Goal: Task Accomplishment & Management: Use online tool/utility

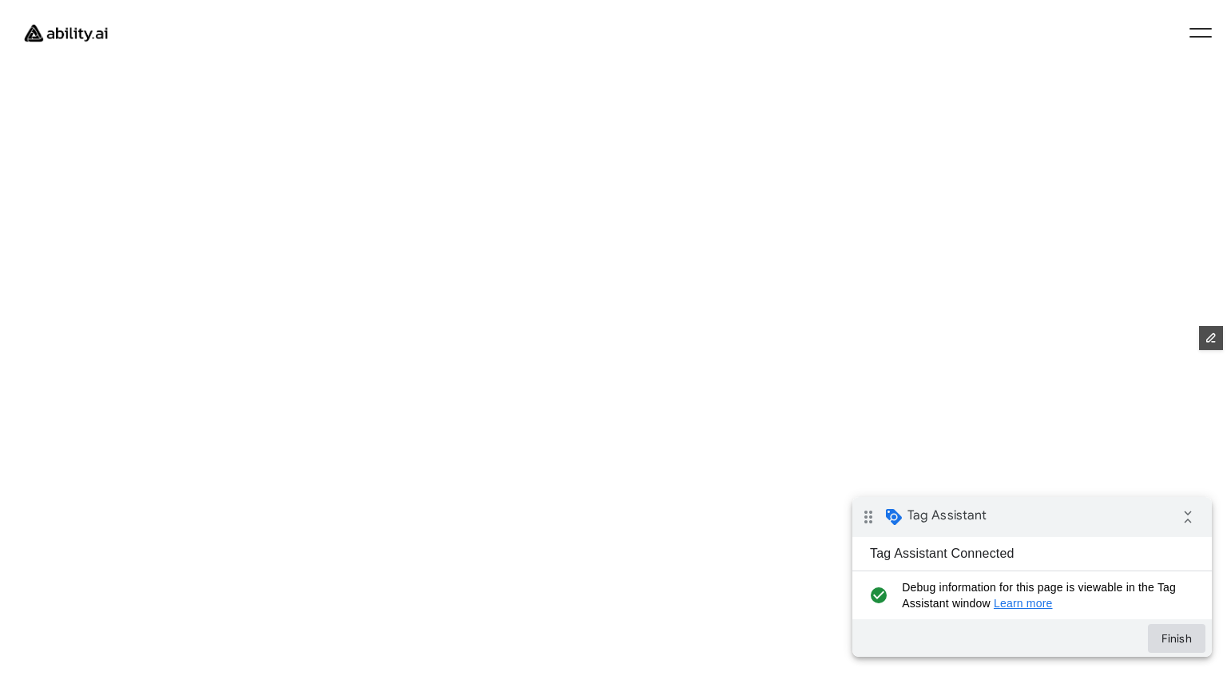
click at [1185, 635] on button "Finish" at bounding box center [1177, 638] width 58 height 29
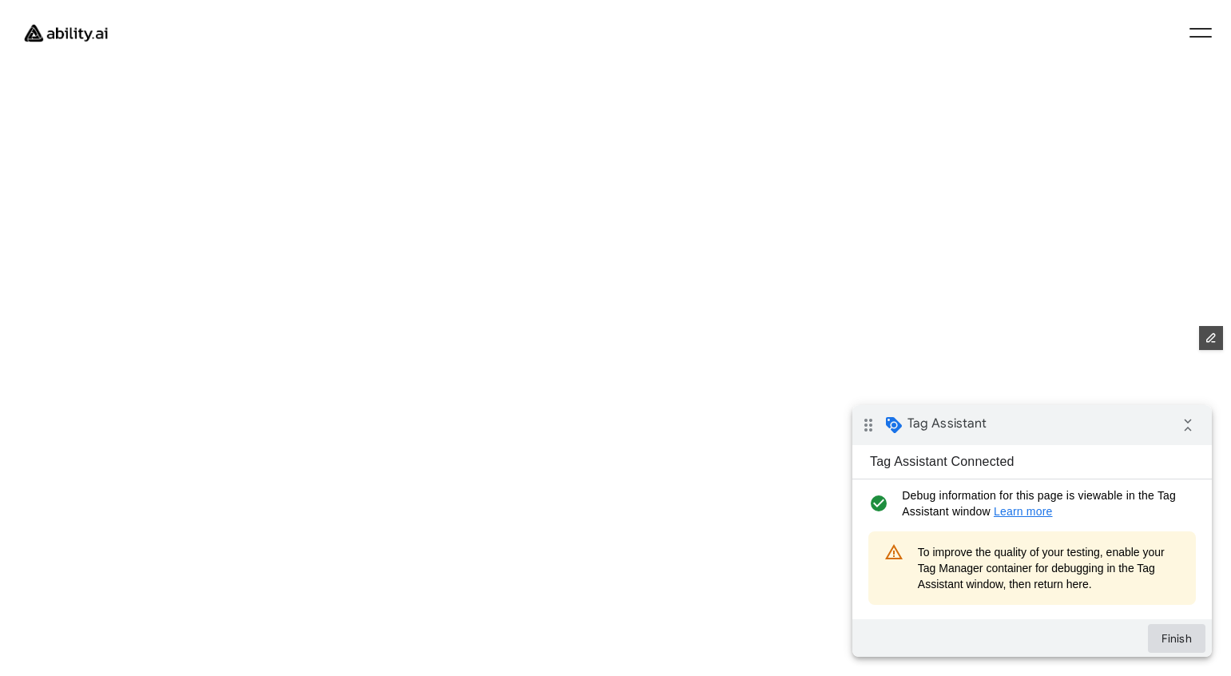
click at [1168, 628] on button "Finish" at bounding box center [1177, 638] width 58 height 29
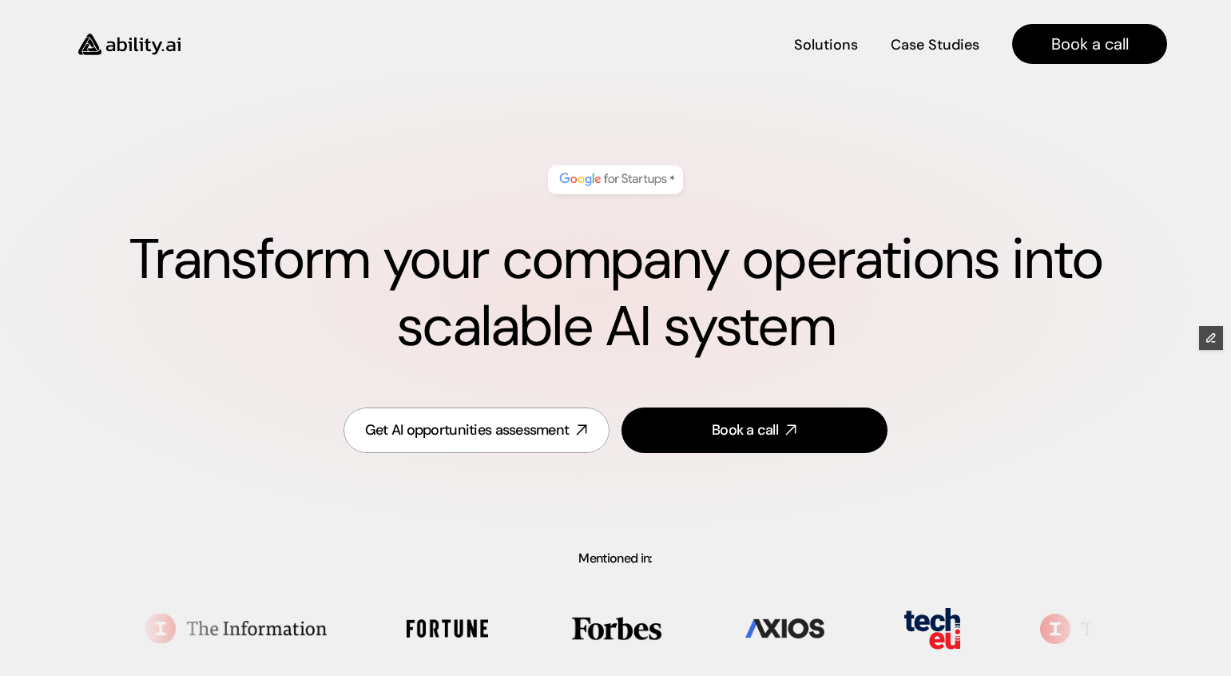
click at [462, 449] on link "Get AI opportunities assessment" at bounding box center [477, 431] width 266 height 46
click at [467, 437] on div "Get AI opportunities assessment" at bounding box center [467, 430] width 205 height 20
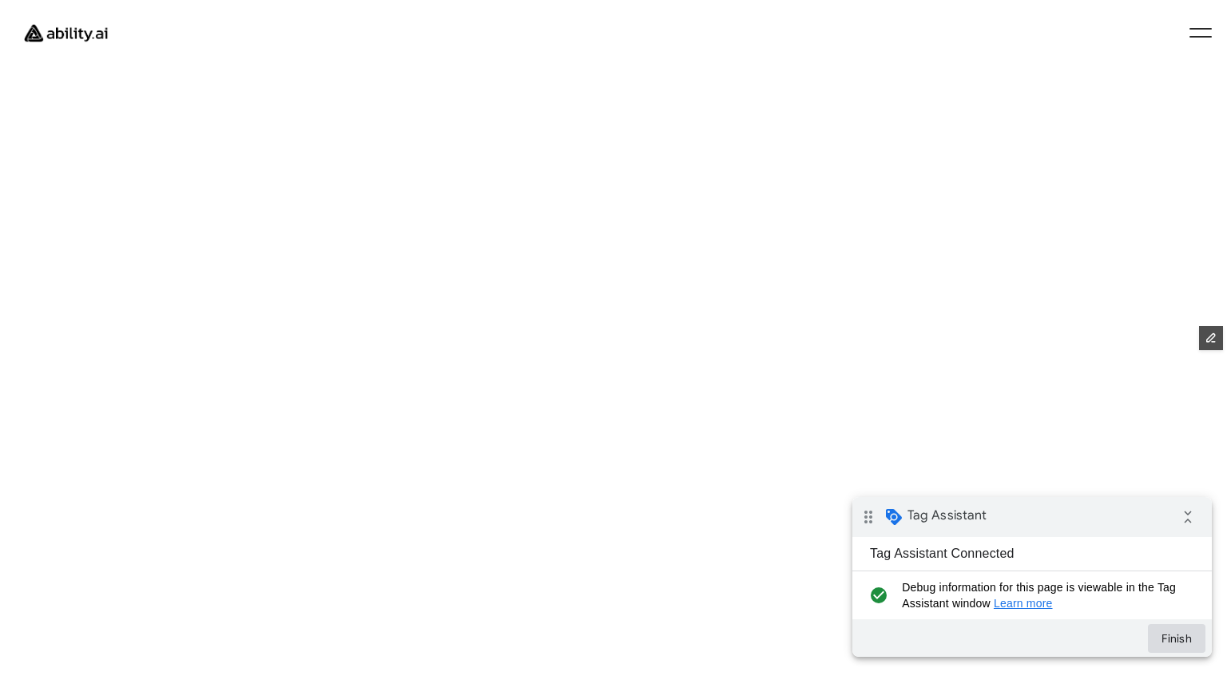
click at [1170, 646] on button "Finish" at bounding box center [1177, 638] width 58 height 29
